Goal: Task Accomplishment & Management: Manage account settings

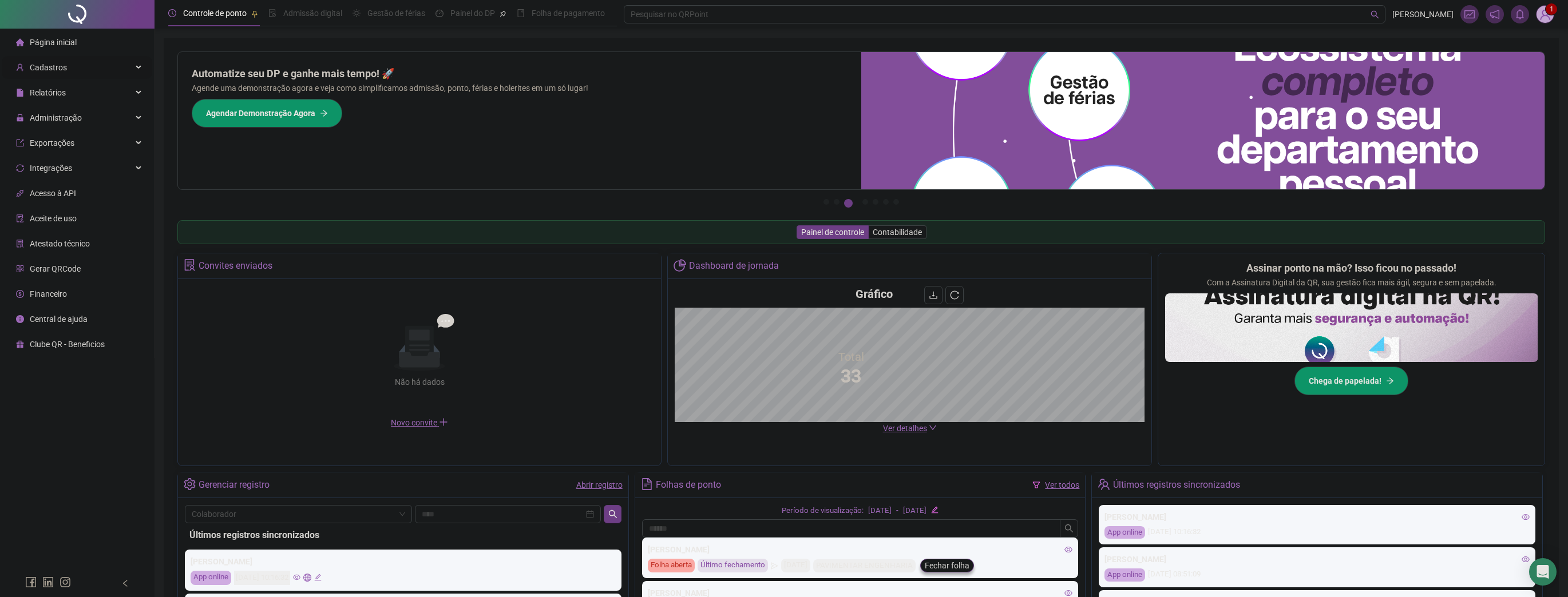
click at [63, 71] on span "Cadastros" at bounding box center [48, 68] width 37 height 9
drag, startPoint x: 60, startPoint y: 165, endPoint x: 82, endPoint y: 157, distance: 23.4
click at [60, 166] on span "Colaboradores" at bounding box center [56, 170] width 53 height 9
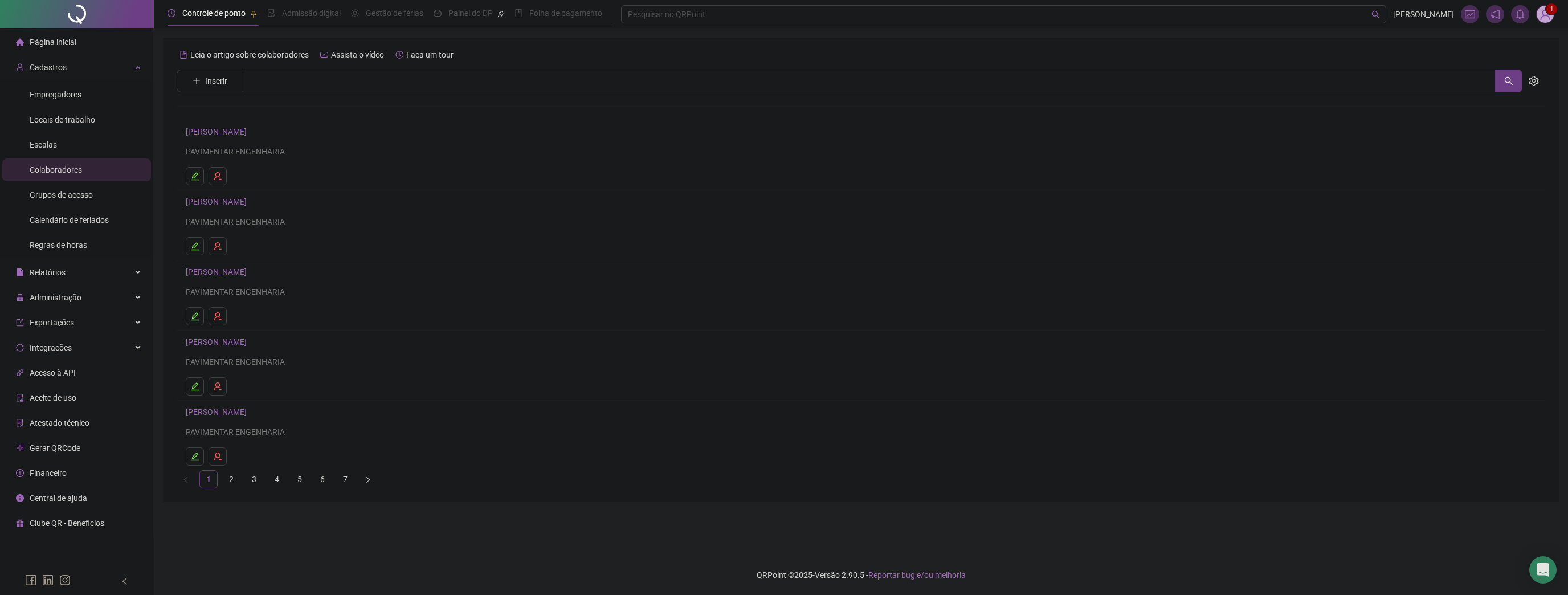
click at [244, 129] on link "[PERSON_NAME]" at bounding box center [219, 132] width 65 height 9
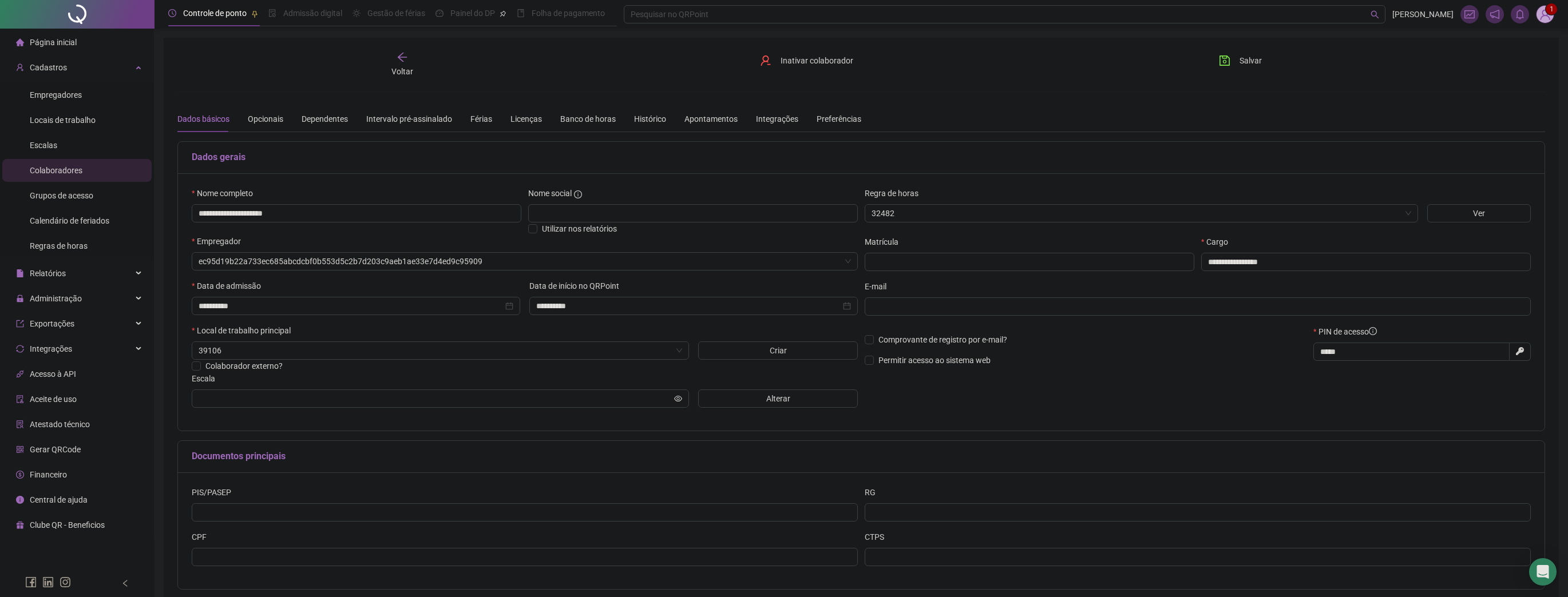
type input "*****"
click at [719, 119] on div "Apontamentos" at bounding box center [711, 119] width 53 height 13
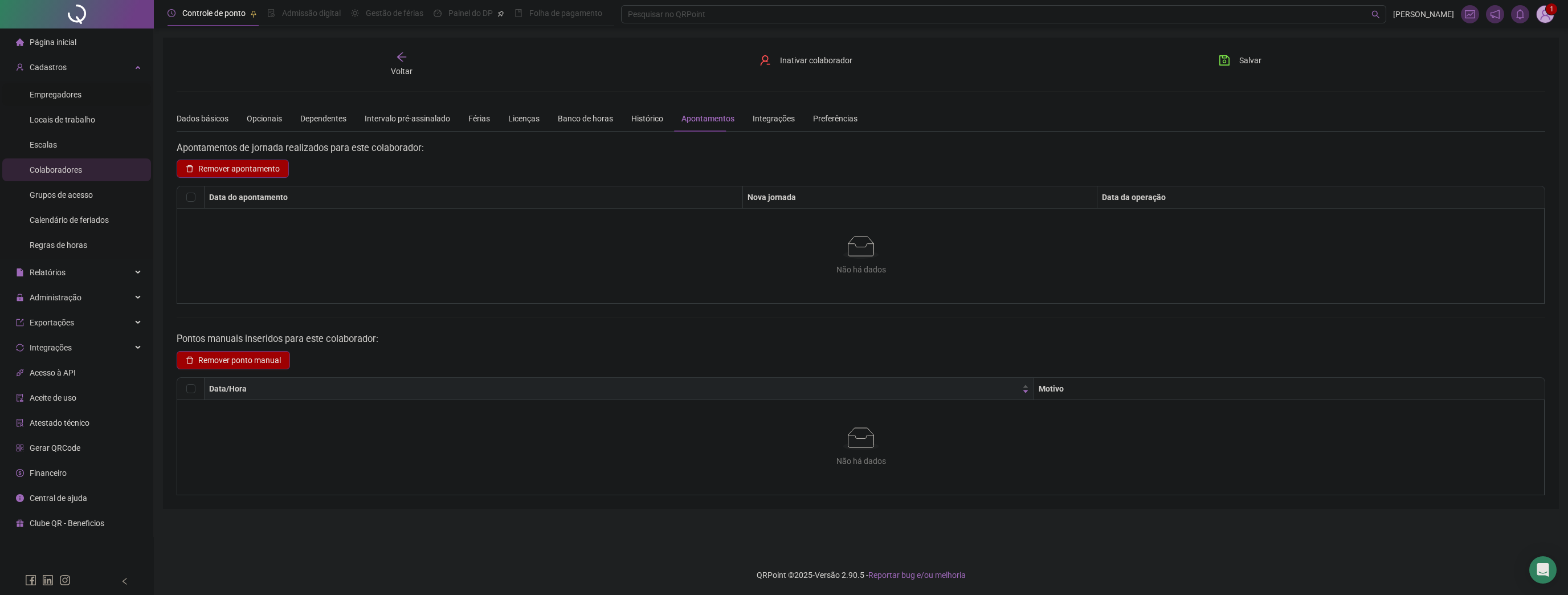
click at [79, 98] on span "Empregadores" at bounding box center [56, 95] width 52 height 9
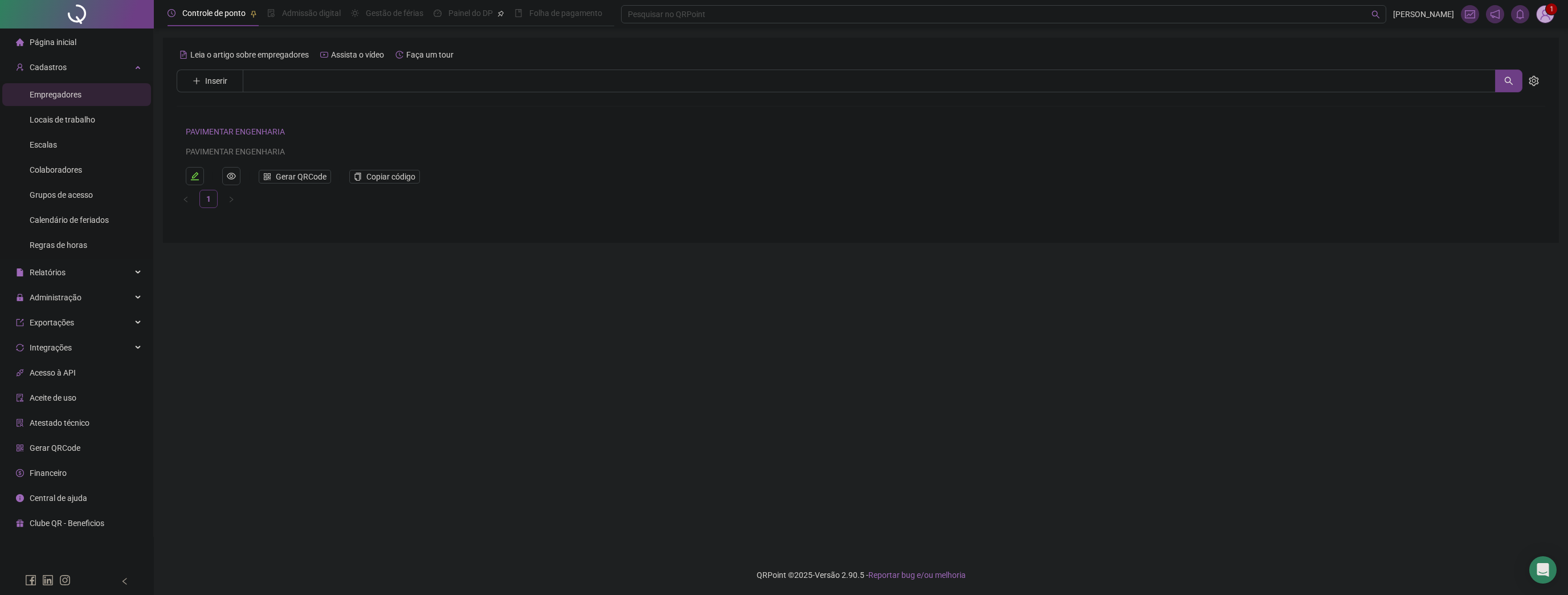
click at [222, 128] on link "PAVIMENTAR ENGENHARIA" at bounding box center [235, 132] width 99 height 9
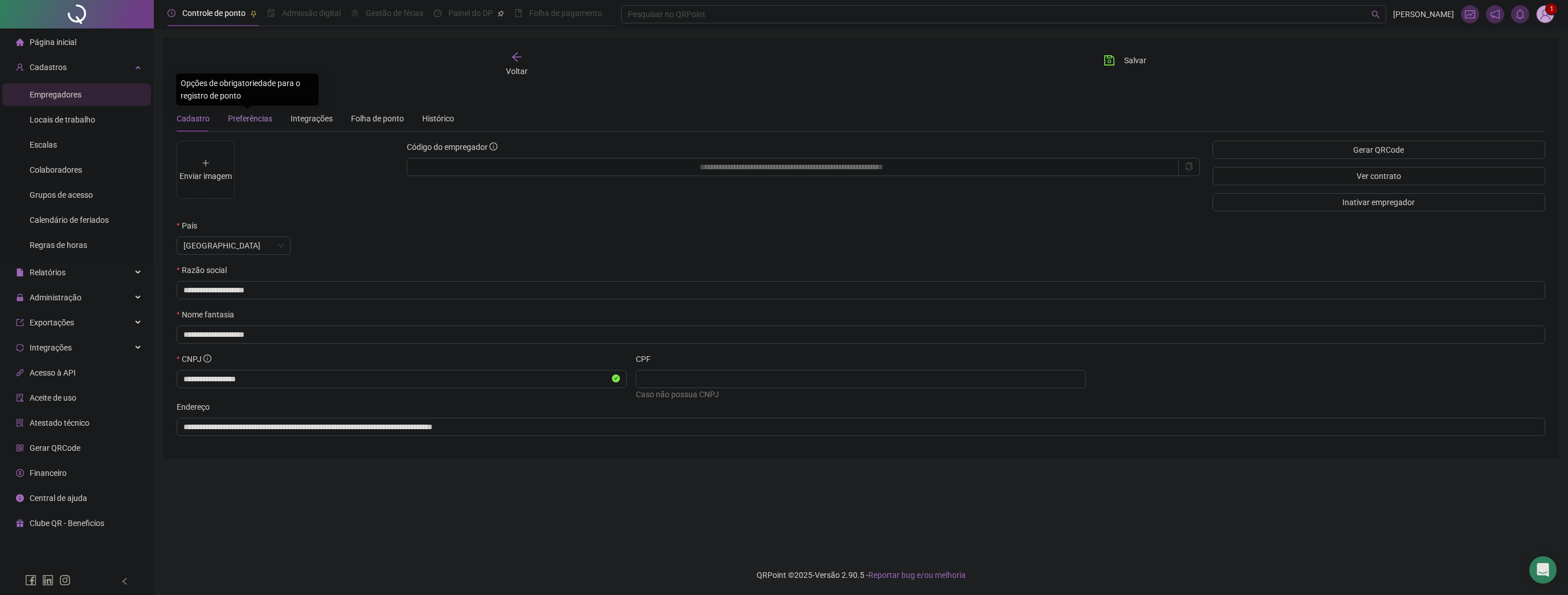
click at [239, 120] on span "Preferências" at bounding box center [250, 119] width 44 height 9
